Goal: Task Accomplishment & Management: Use online tool/utility

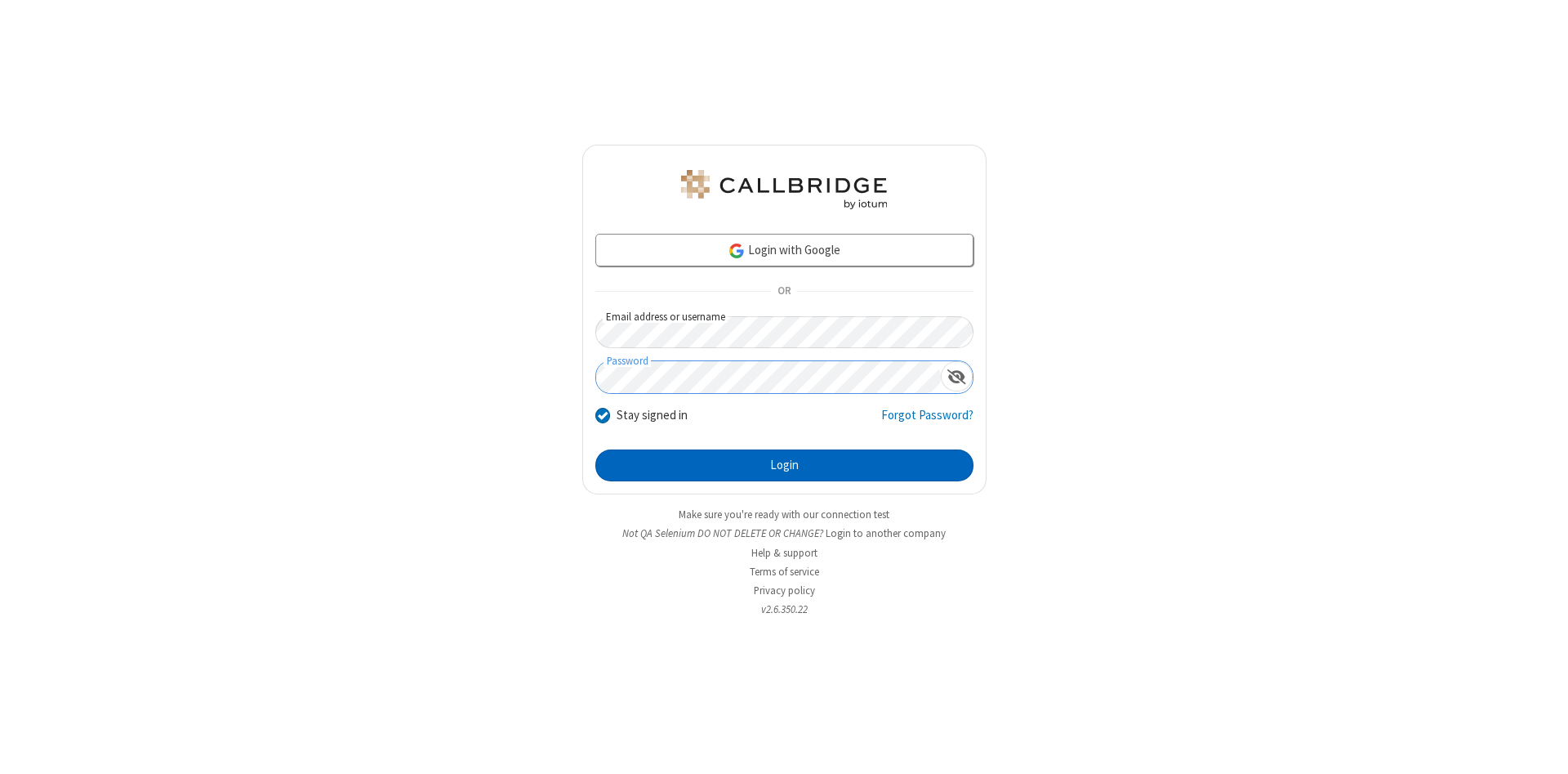
click at [784, 466] on button "Login" at bounding box center [784, 466] width 378 height 33
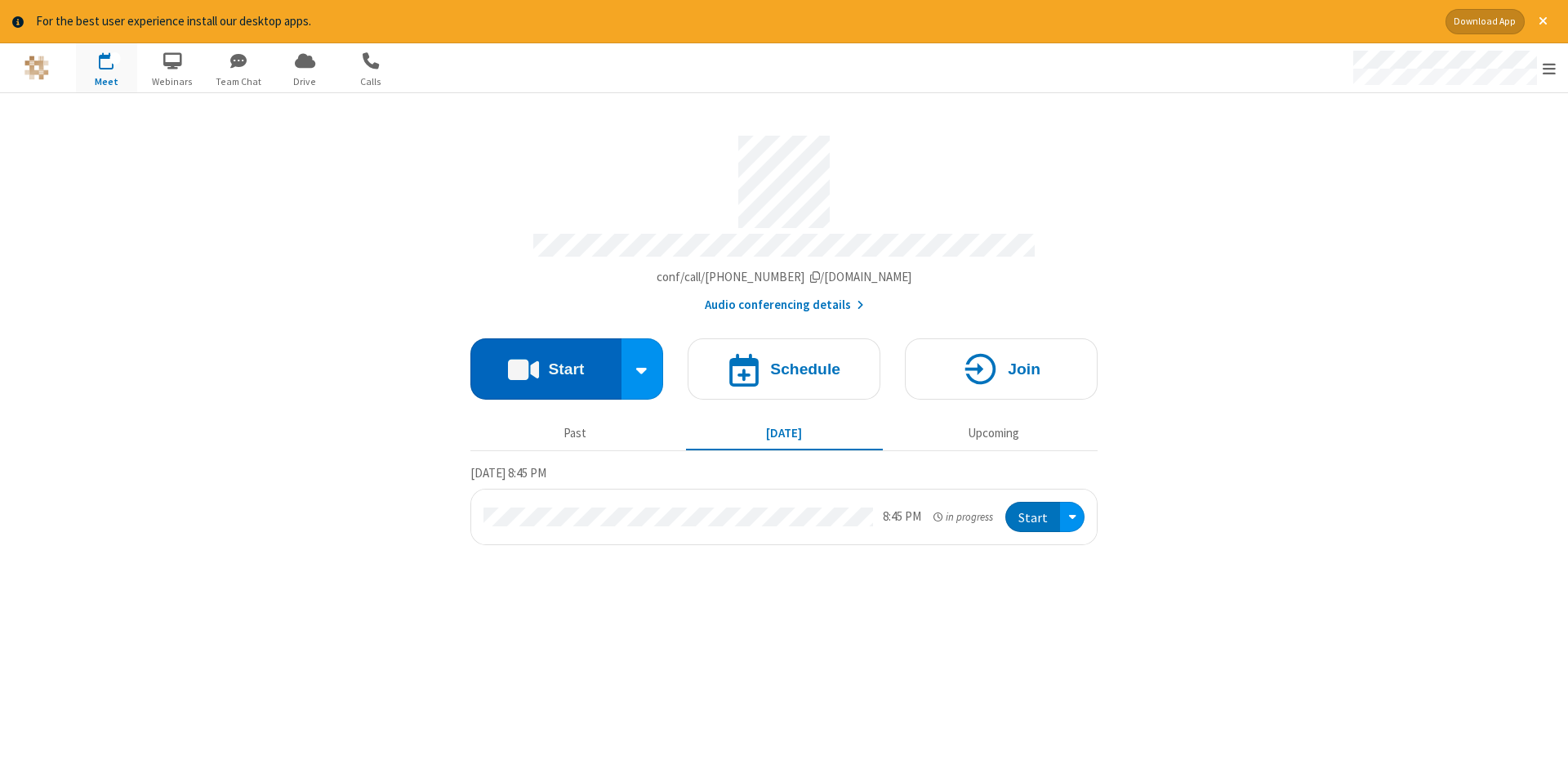
click at [546, 362] on button "Start" at bounding box center [546, 368] width 151 height 61
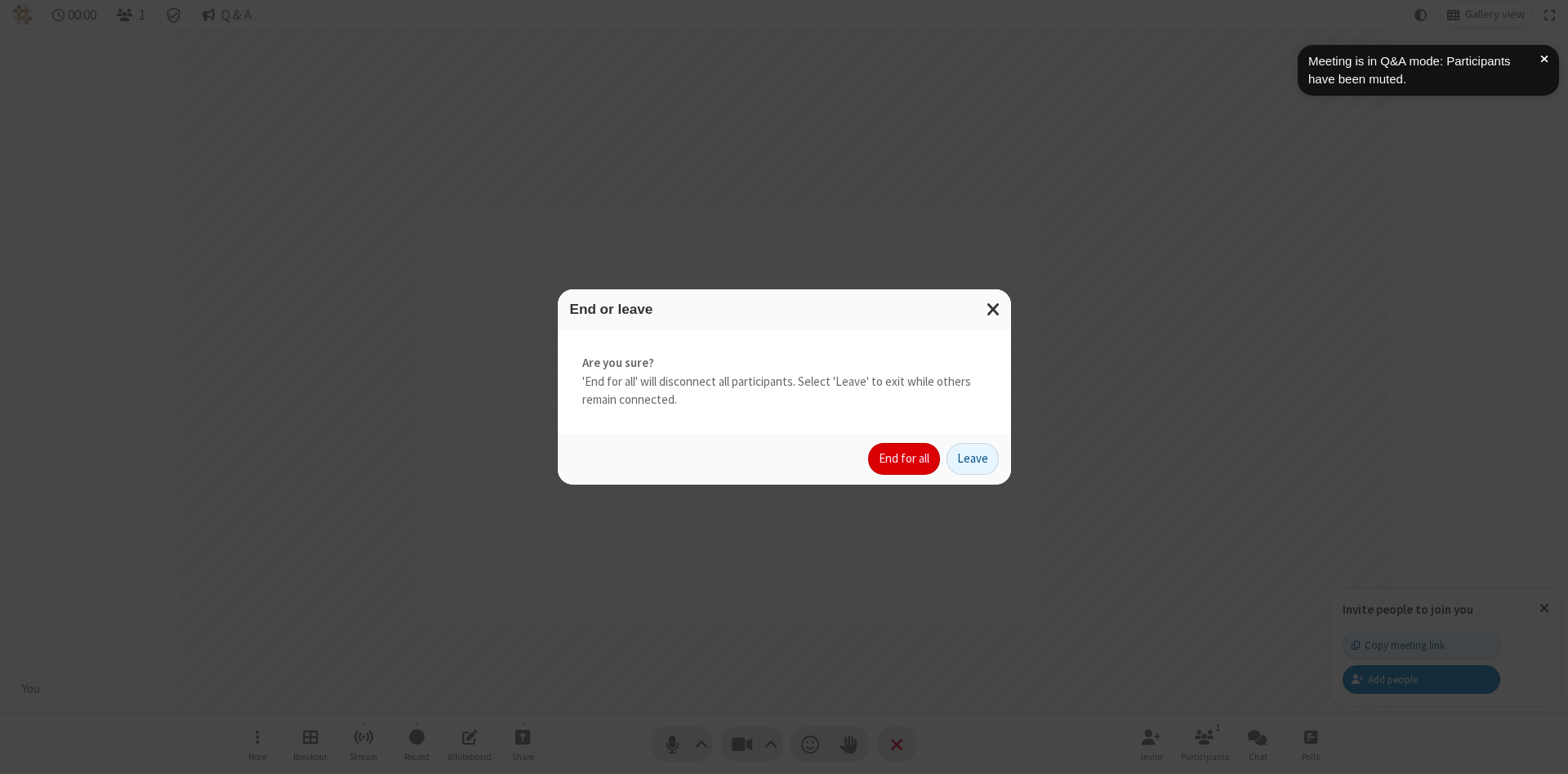
click at [905, 459] on button "End for all" at bounding box center [903, 460] width 72 height 33
